Goal: Task Accomplishment & Management: Use online tool/utility

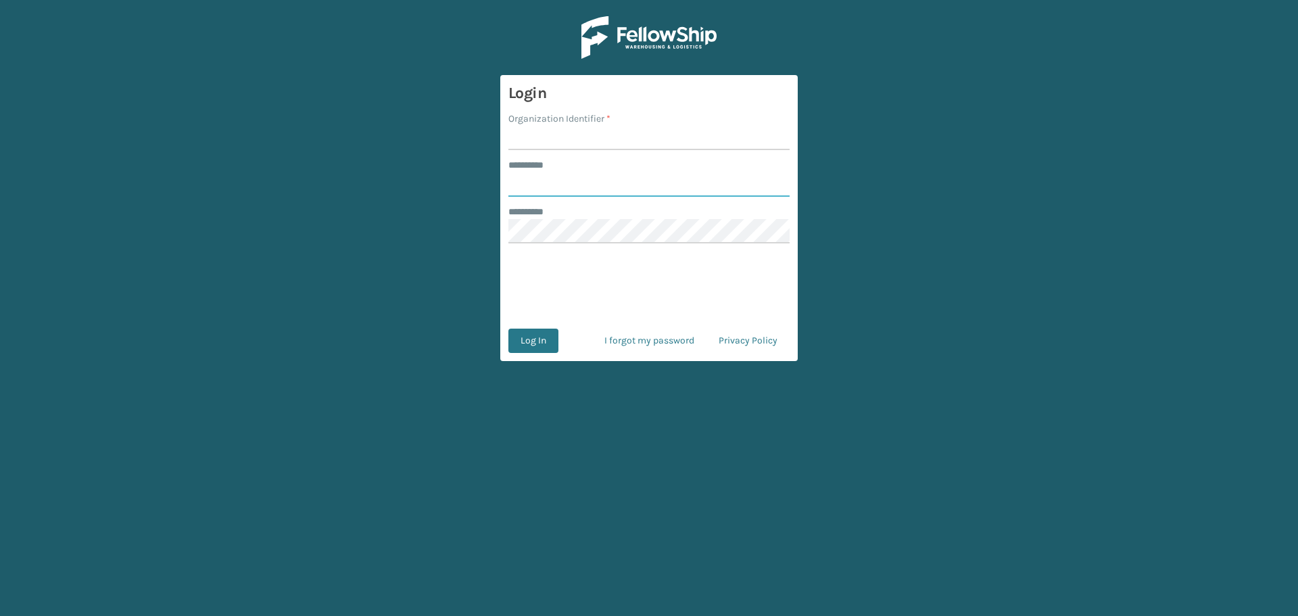
type input "********"
click at [650, 145] on input "Organization Identifier *" at bounding box center [648, 138] width 281 height 24
type input "MilliardLV"
click at [543, 329] on button "Log In" at bounding box center [533, 340] width 50 height 24
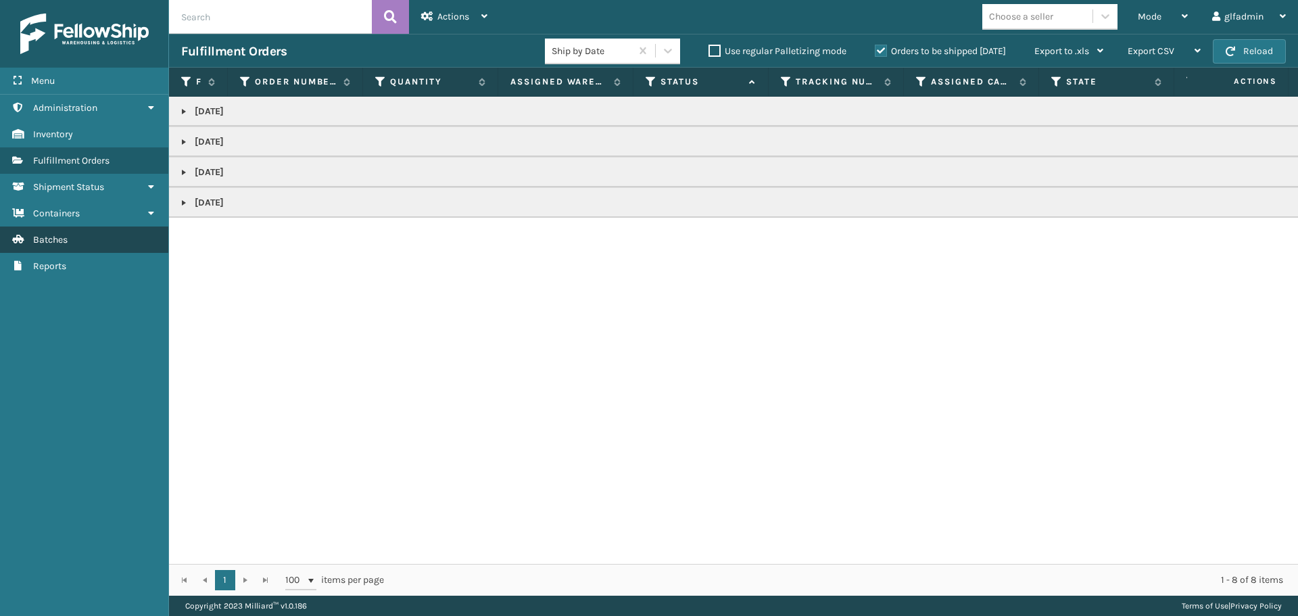
click at [90, 230] on link "Batches" at bounding box center [84, 239] width 168 height 26
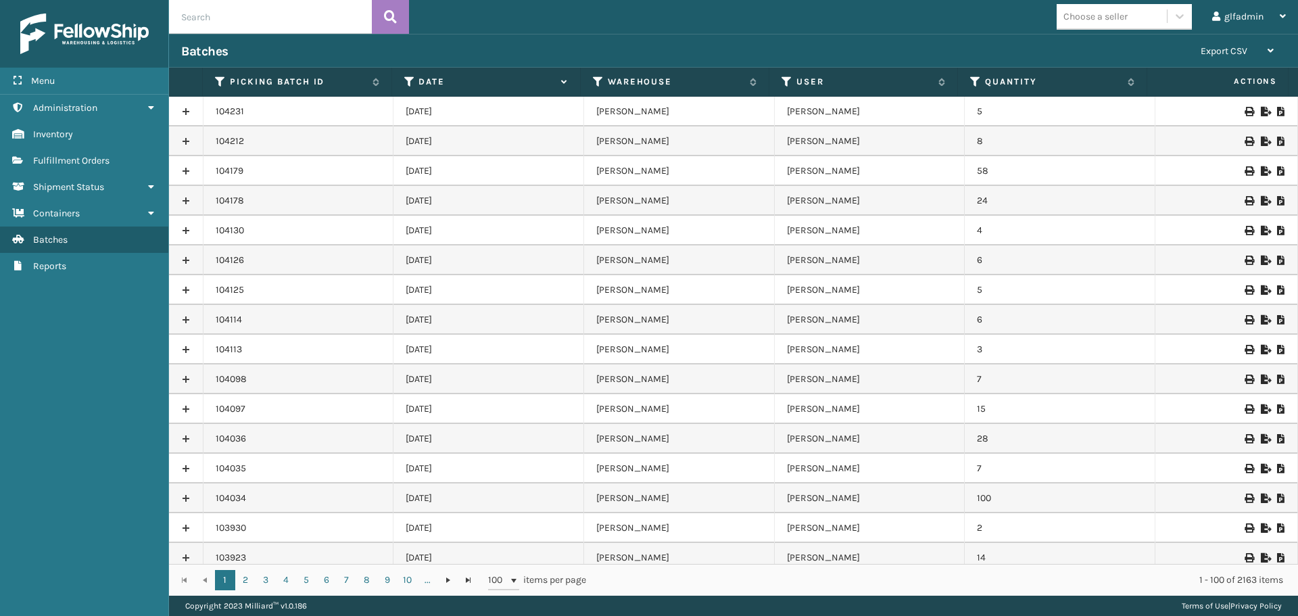
click at [1260, 137] on icon at bounding box center [1264, 141] width 8 height 9
click at [1260, 111] on icon at bounding box center [1264, 111] width 8 height 9
